Goal: Task Accomplishment & Management: Use online tool/utility

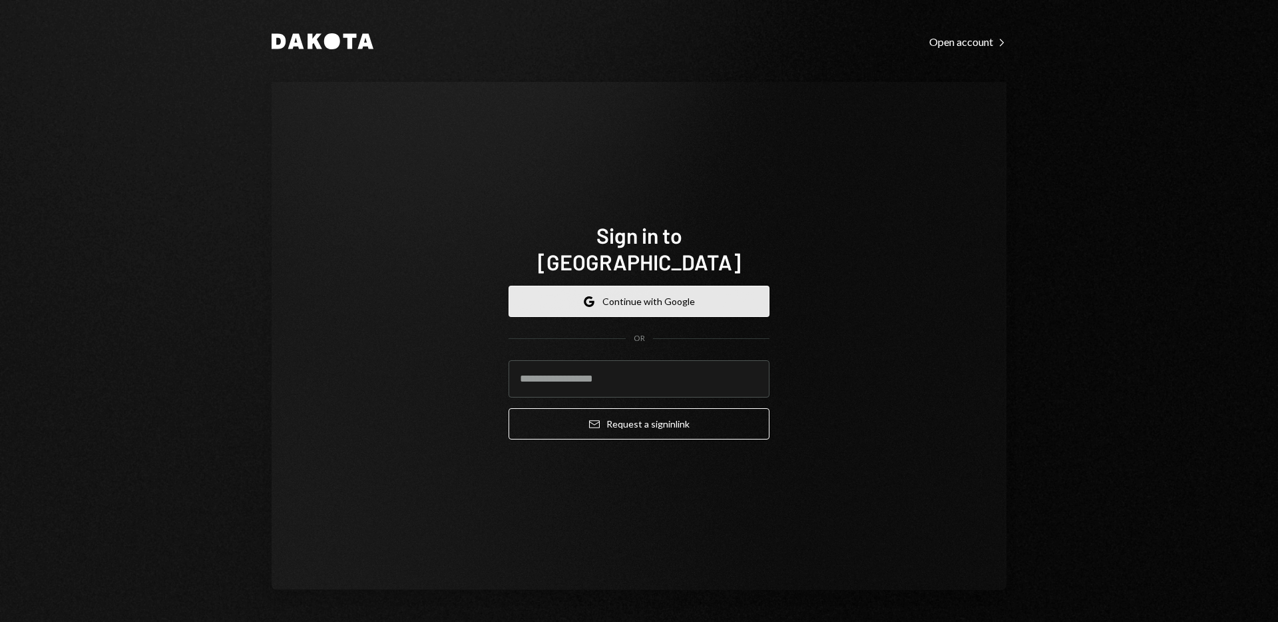
click at [546, 288] on button "Google Continue with Google" at bounding box center [639, 301] width 261 height 31
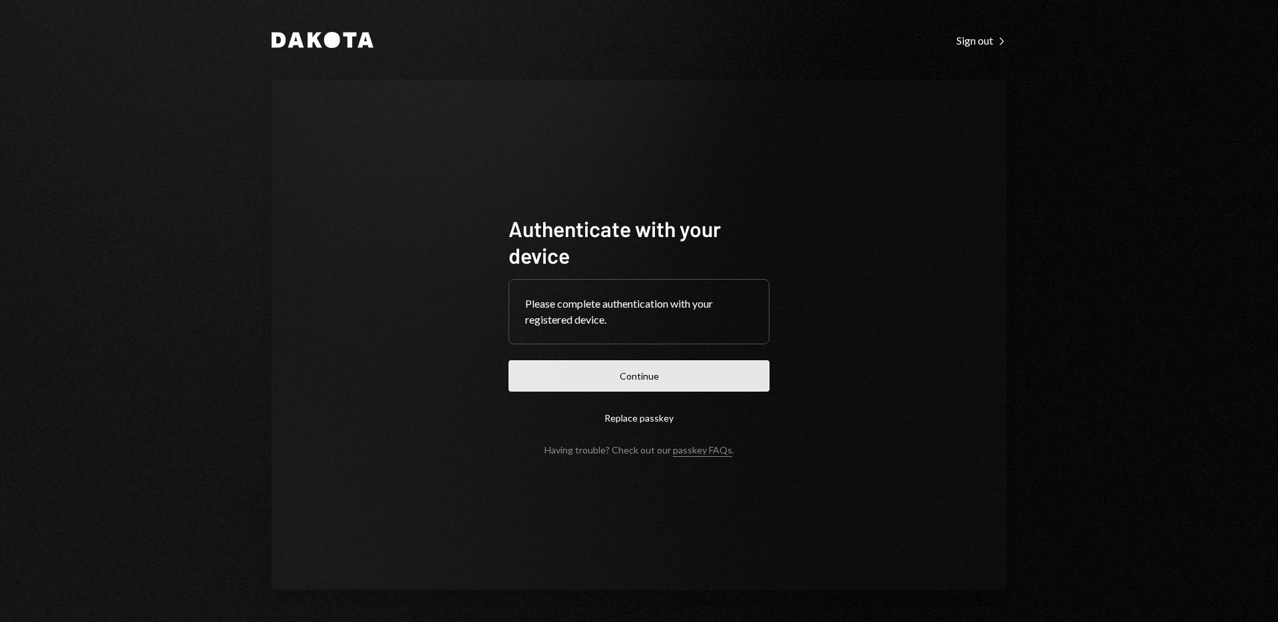
click at [554, 371] on button "Continue" at bounding box center [639, 375] width 261 height 31
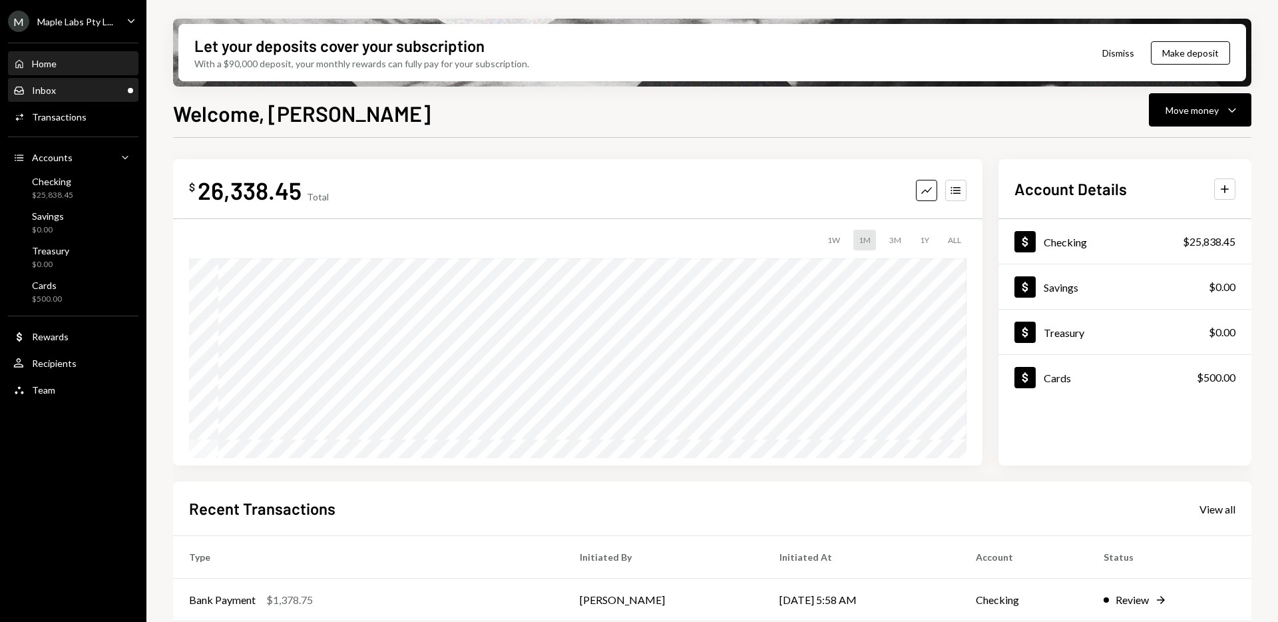
click at [101, 87] on div "Inbox Inbox" at bounding box center [73, 91] width 120 height 12
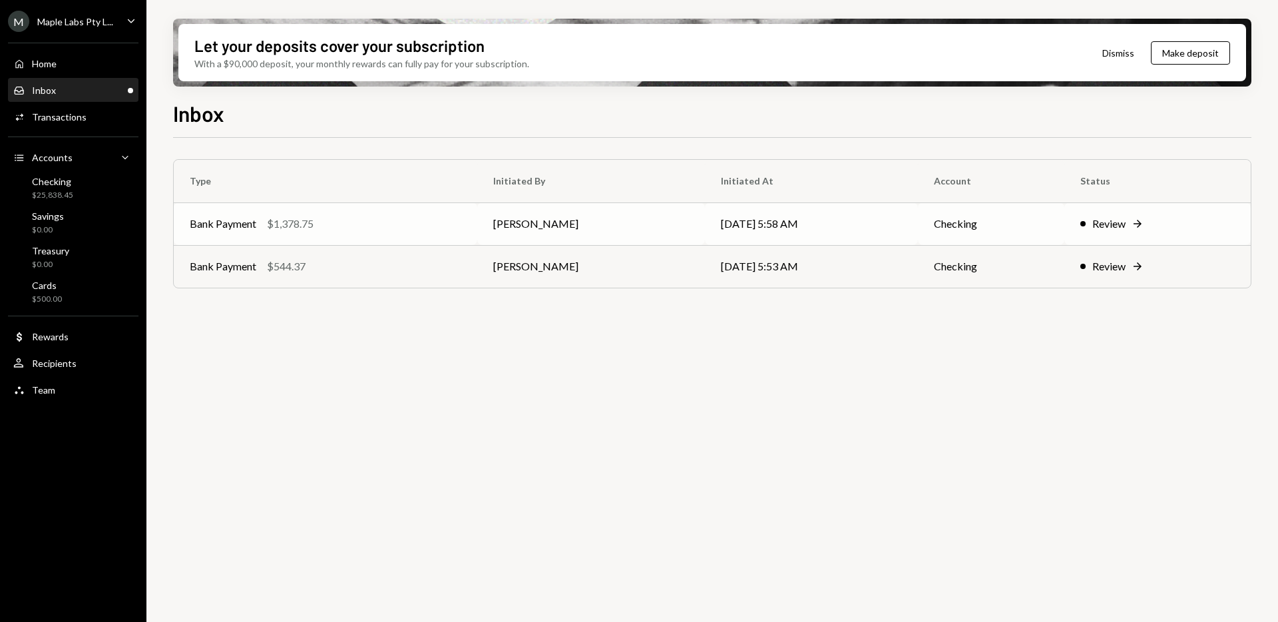
click at [1092, 222] on div "Review" at bounding box center [1108, 224] width 33 height 16
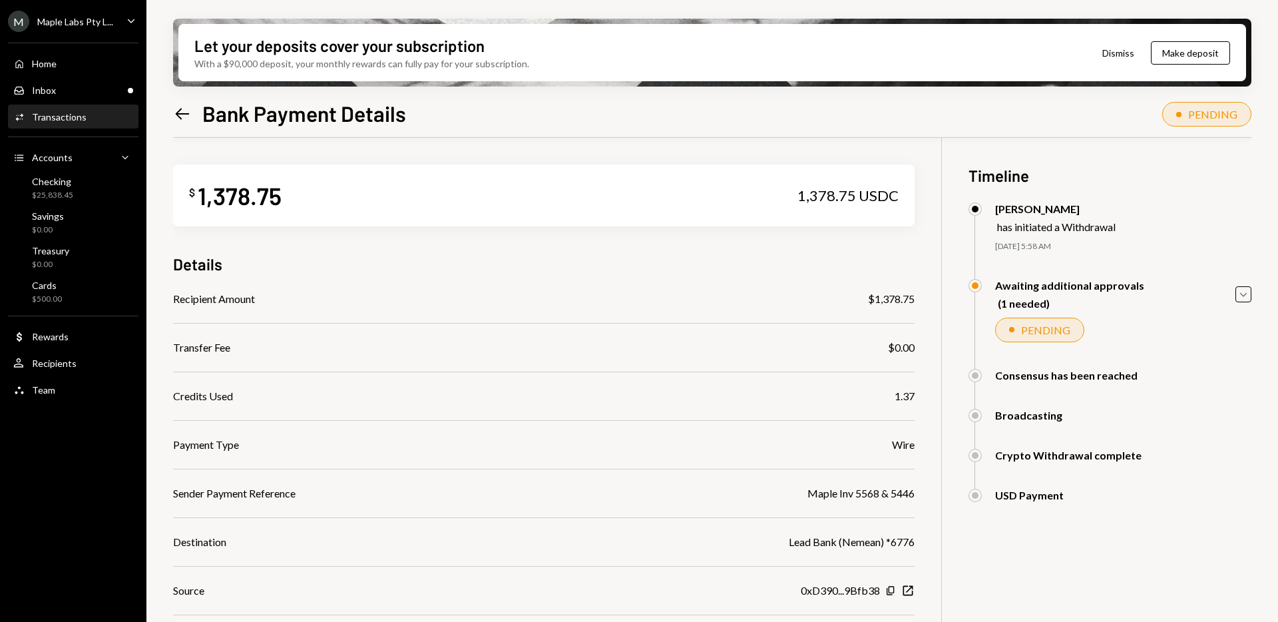
scroll to position [110, 0]
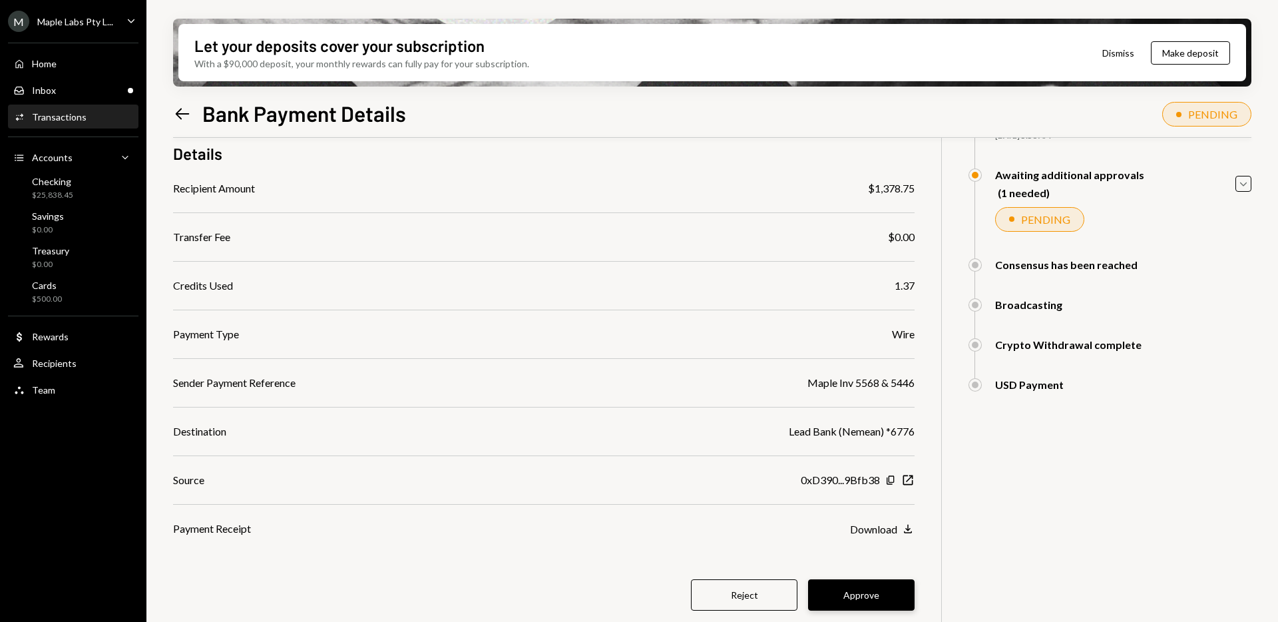
click at [849, 598] on button "Approve" at bounding box center [861, 594] width 107 height 31
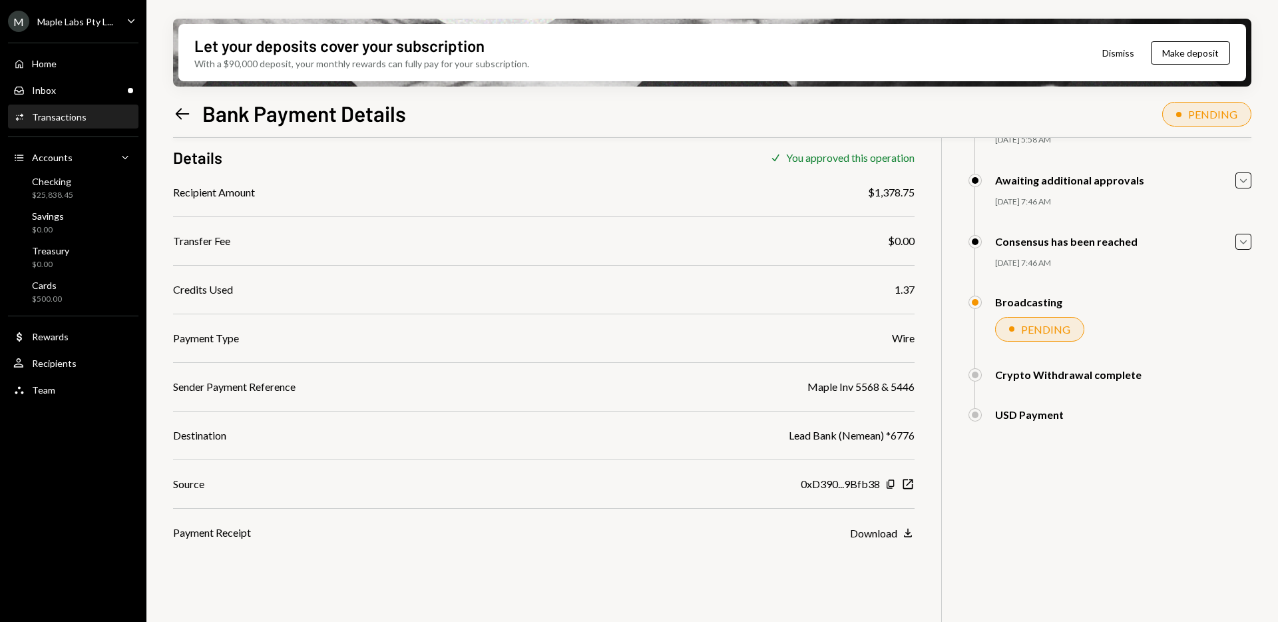
scroll to position [107, 0]
click at [119, 89] on div "Inbox Inbox" at bounding box center [73, 91] width 120 height 12
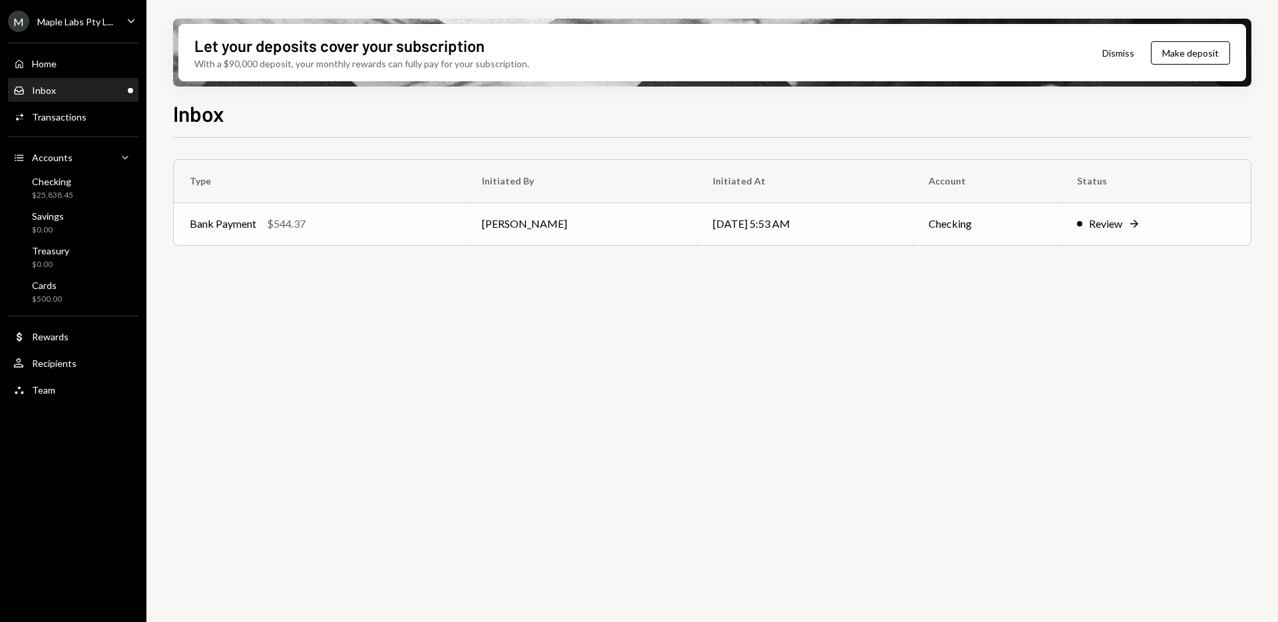
click at [393, 226] on div "Bank Payment $544.37" at bounding box center [320, 224] width 260 height 16
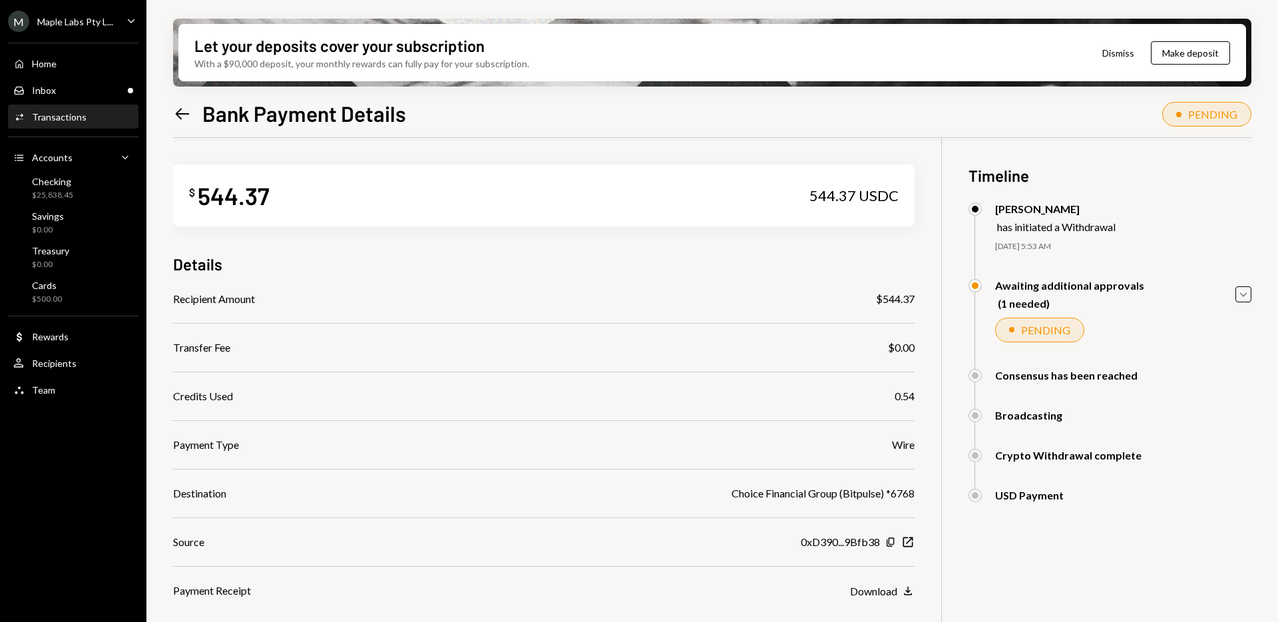
scroll to position [107, 0]
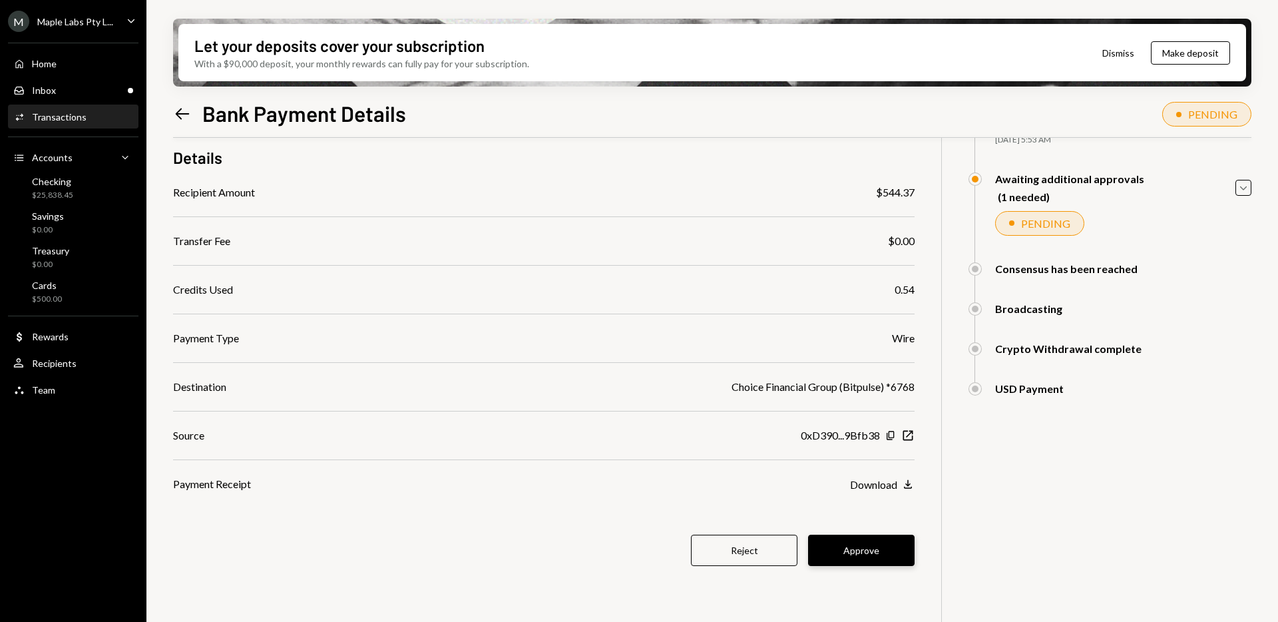
click at [893, 555] on button "Approve" at bounding box center [861, 550] width 107 height 31
